Goal: Find specific page/section: Find specific page/section

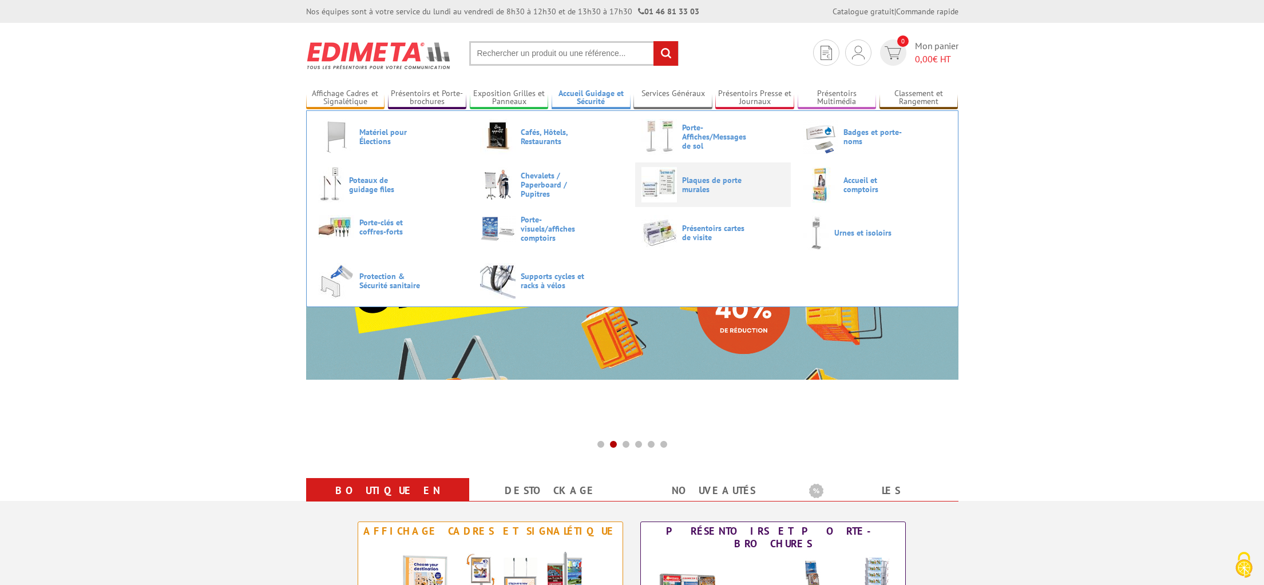
click at [712, 181] on span "Plaques de porte murales" at bounding box center [716, 185] width 69 height 18
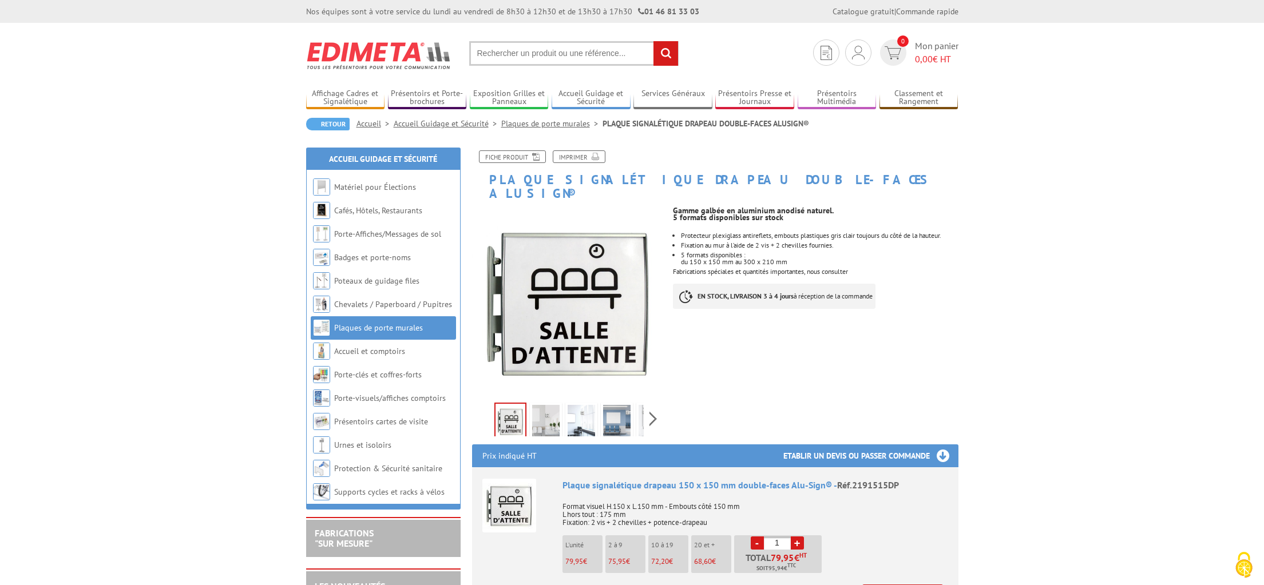
click at [538, 410] on img at bounding box center [545, 422] width 27 height 35
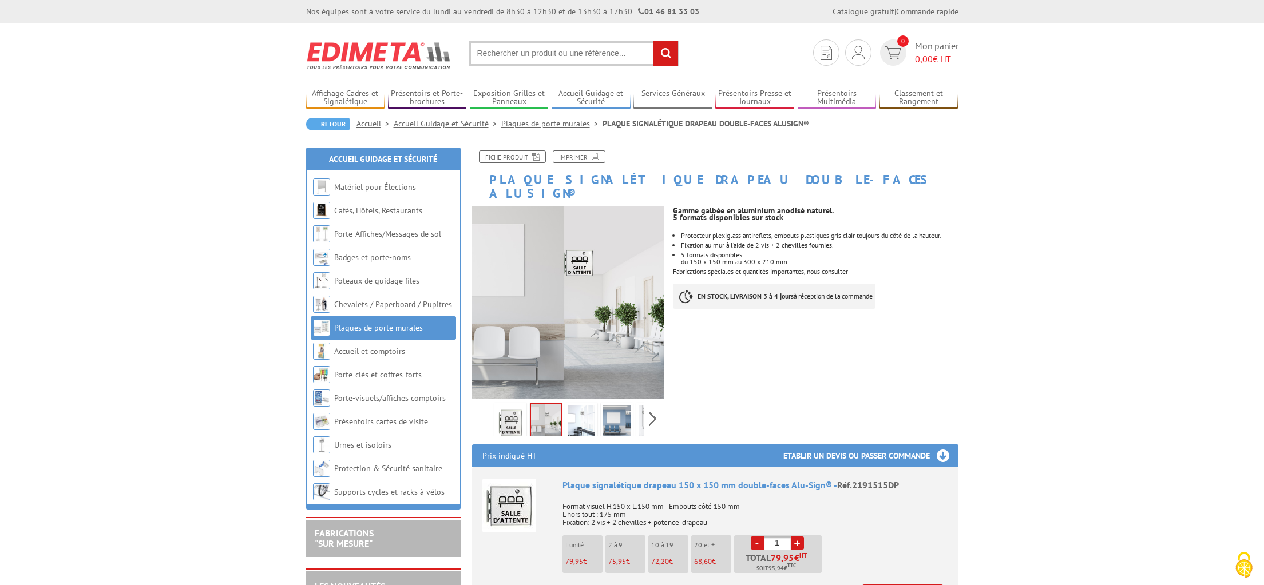
click at [587, 408] on img at bounding box center [581, 422] width 27 height 35
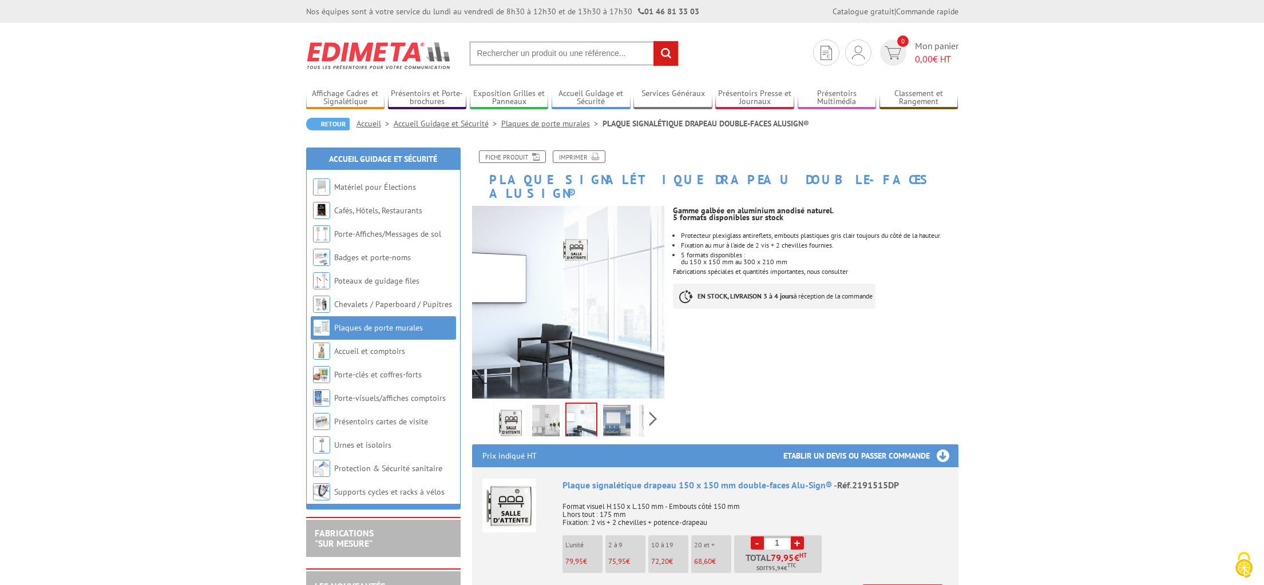
click at [621, 409] on img at bounding box center [616, 422] width 27 height 35
